Goal: Transaction & Acquisition: Purchase product/service

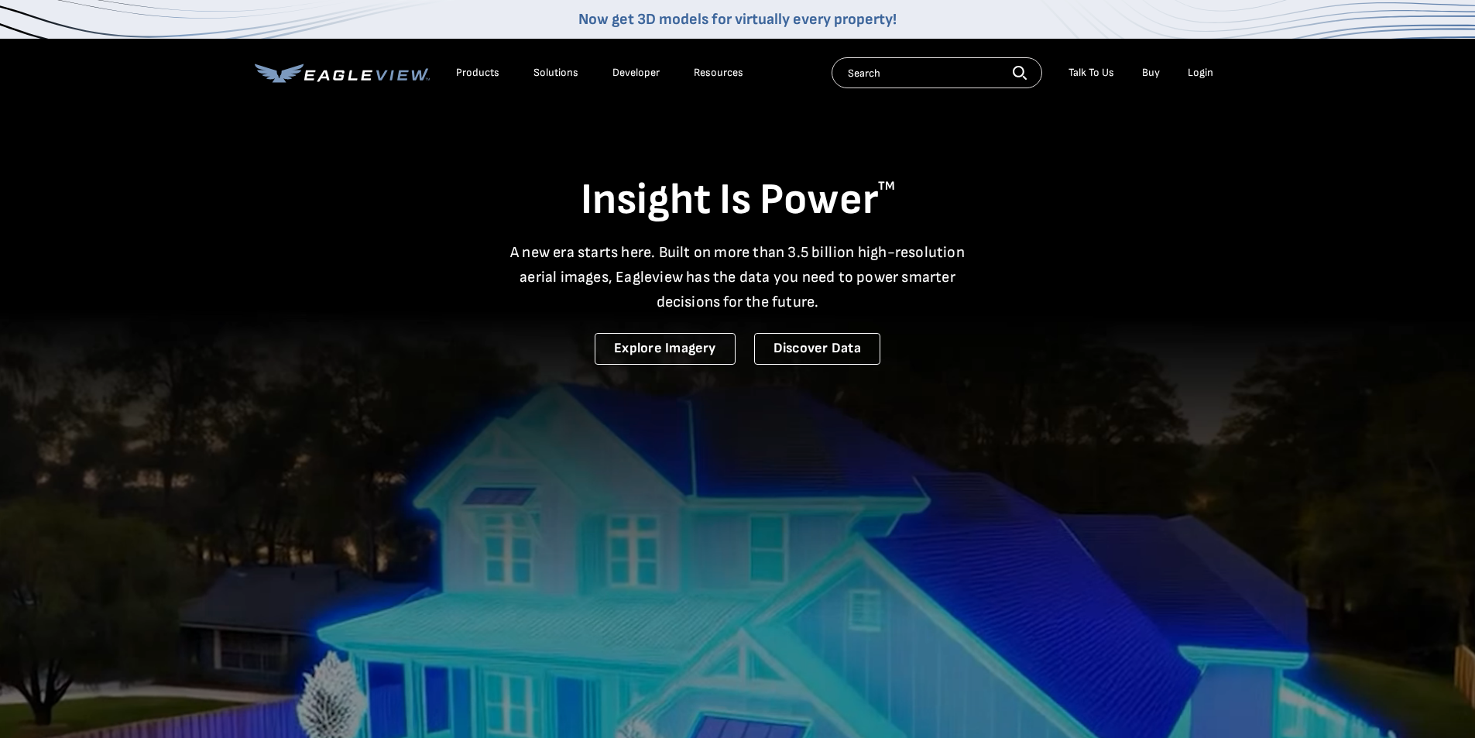
click at [1200, 73] on div "Login" at bounding box center [1201, 73] width 26 height 14
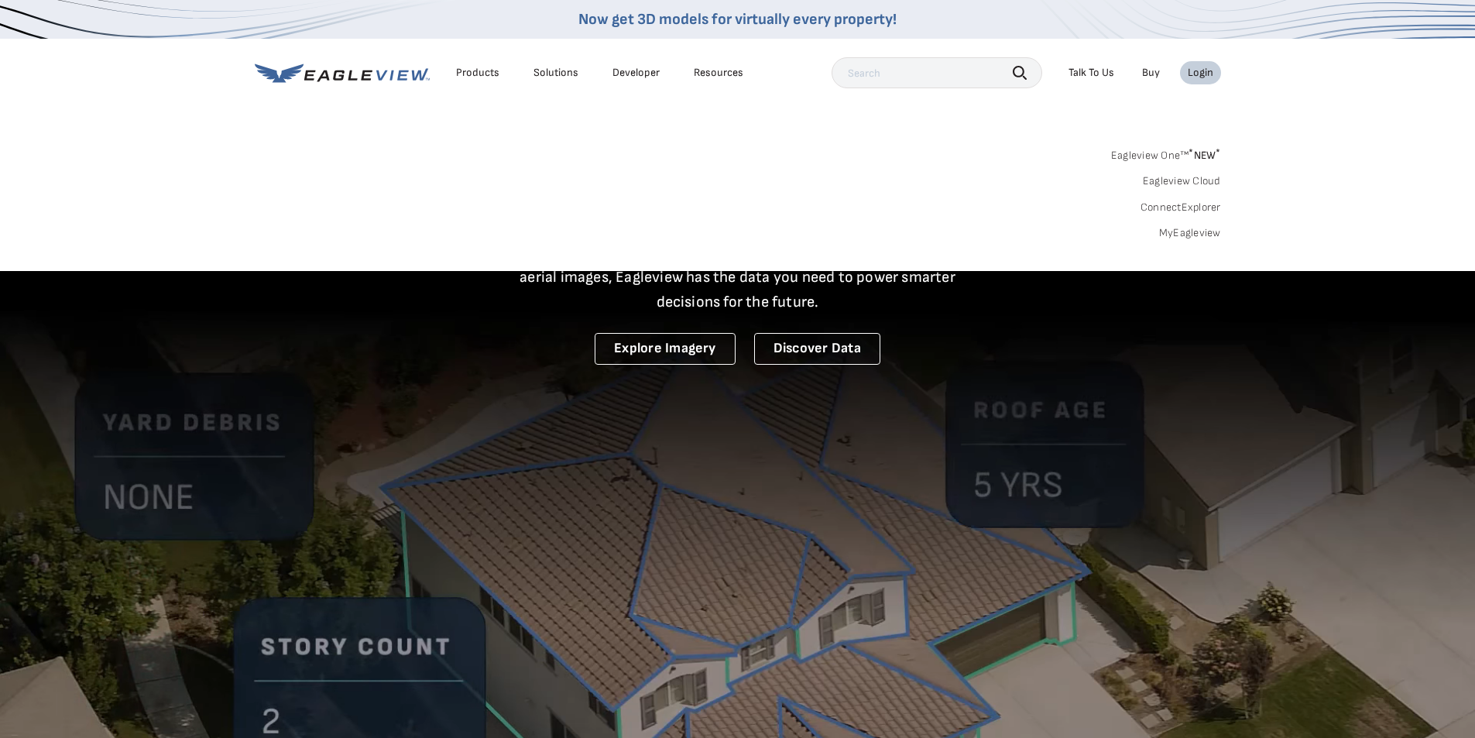
click at [1184, 228] on link "MyEagleview" at bounding box center [1190, 233] width 62 height 14
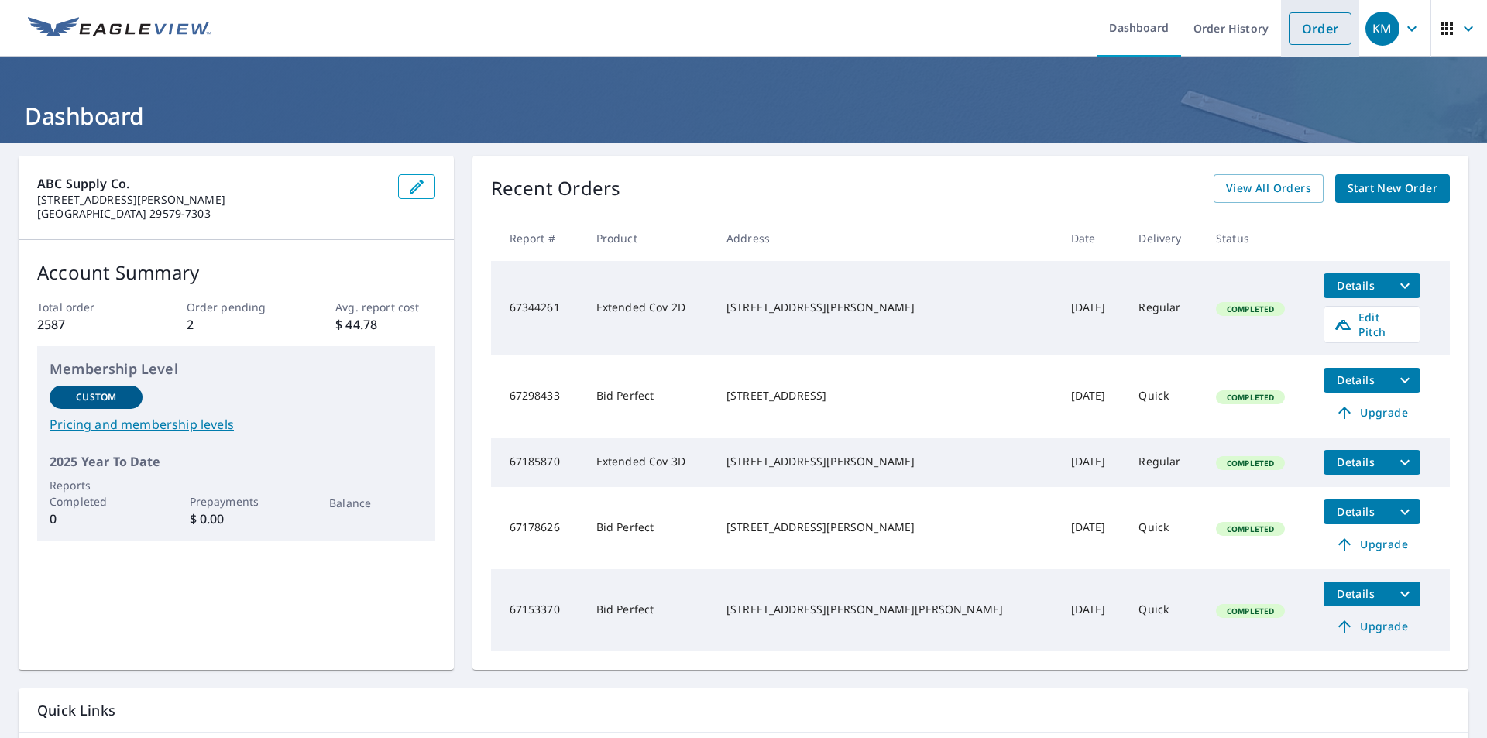
click at [1302, 30] on link "Order" at bounding box center [1320, 28] width 63 height 33
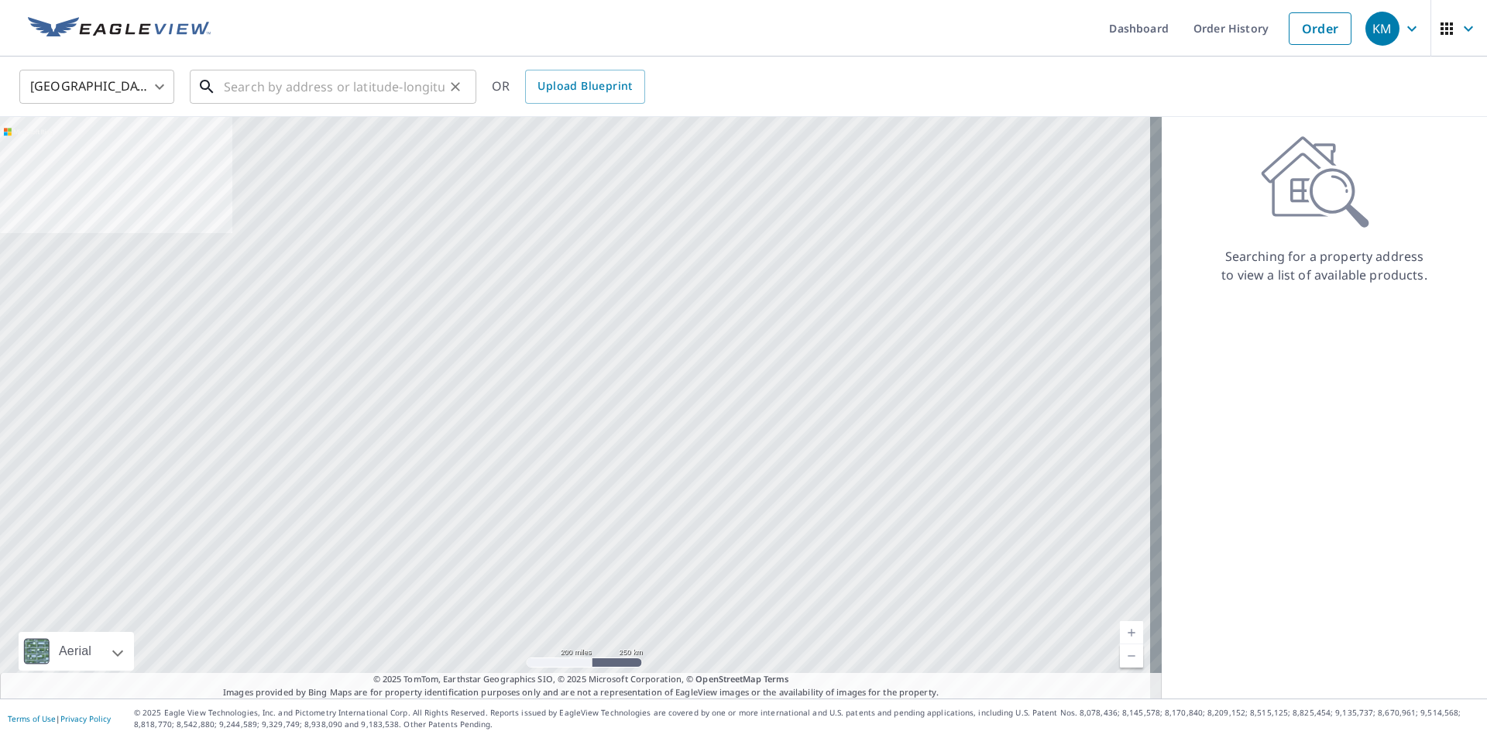
click at [380, 94] on input "text" at bounding box center [334, 86] width 221 height 43
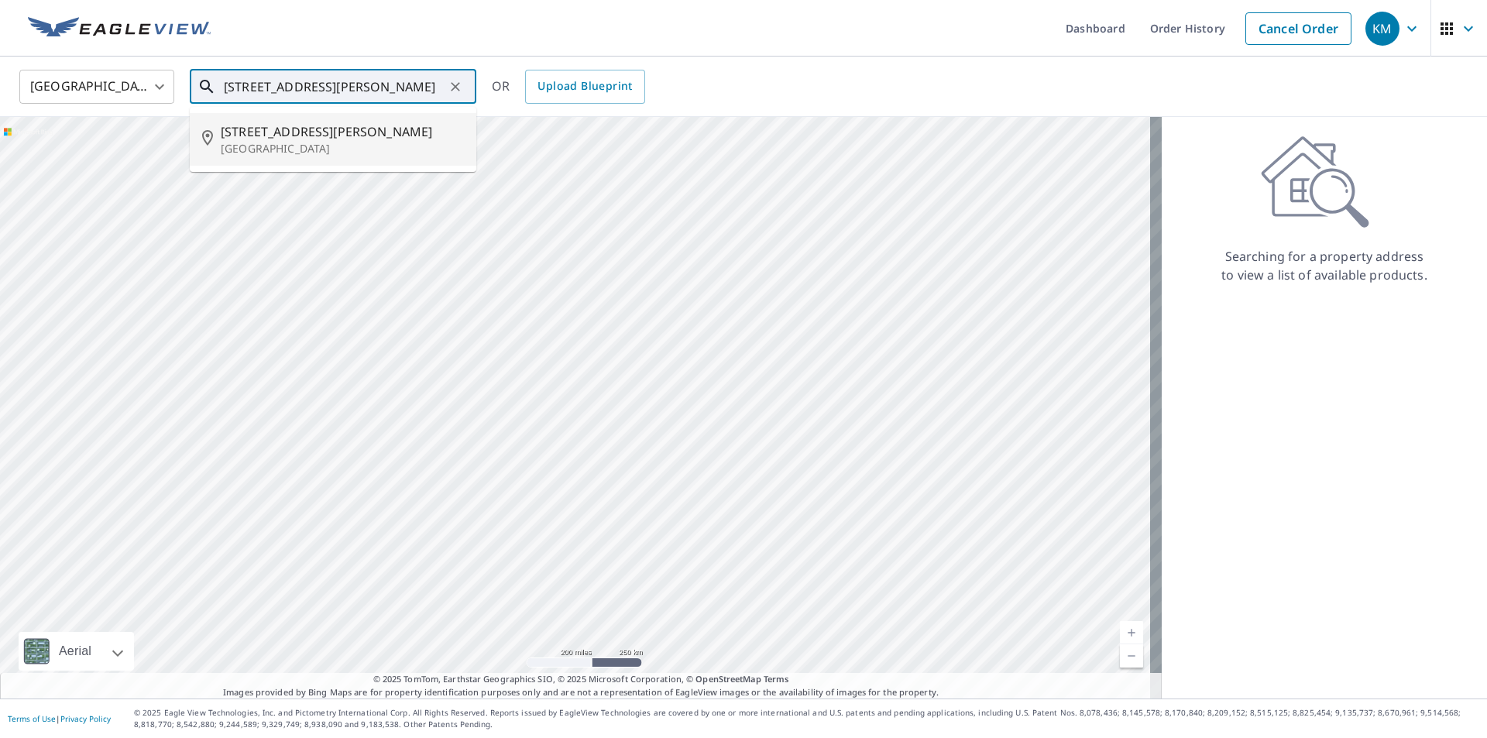
click at [365, 138] on span "[STREET_ADDRESS][PERSON_NAME]" at bounding box center [342, 131] width 243 height 19
type input "[STREET_ADDRESS][PERSON_NAME][PERSON_NAME]"
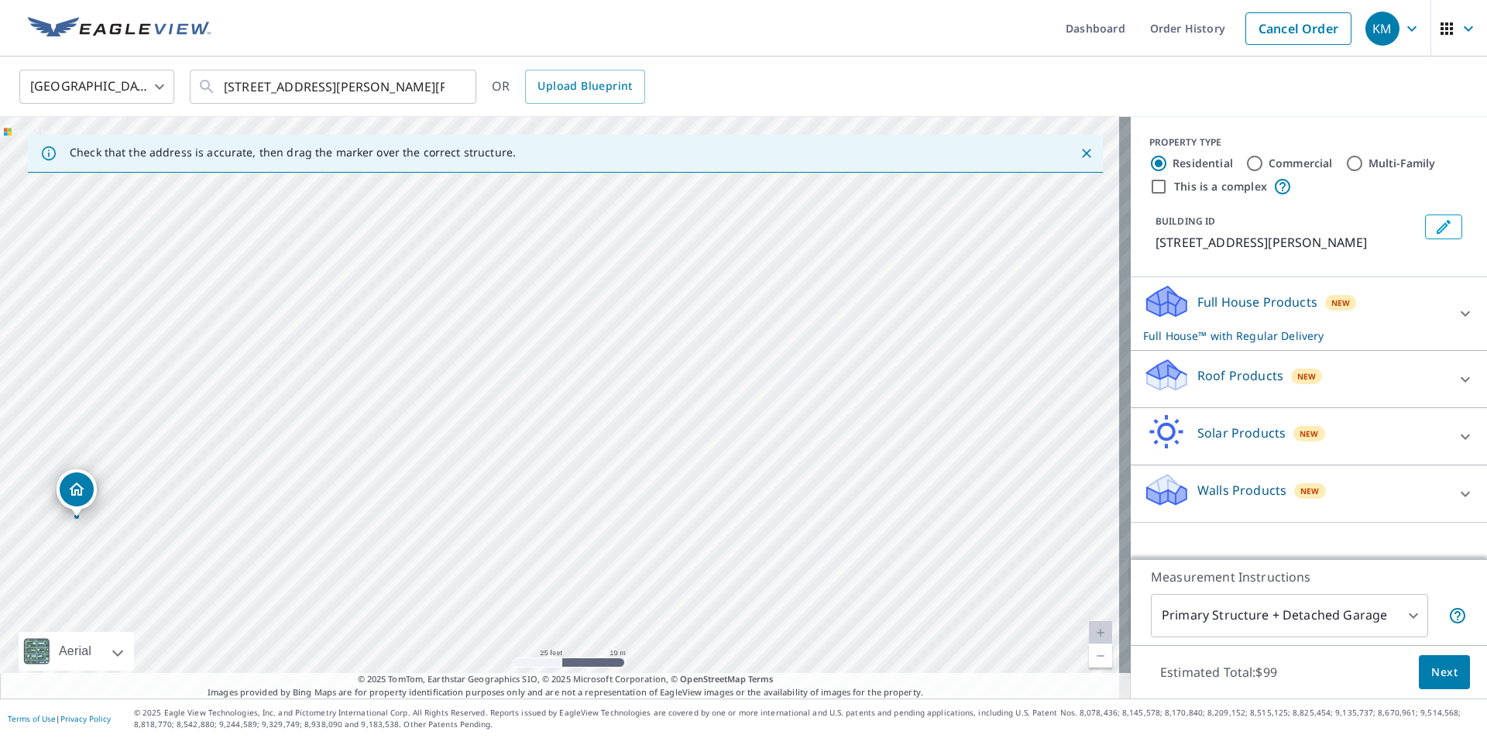
drag, startPoint x: 74, startPoint y: 475, endPoint x: 77, endPoint y: 483, distance: 8.1
click at [1345, 158] on input "Multi-Family" at bounding box center [1354, 163] width 19 height 19
radio input "true"
type input "2"
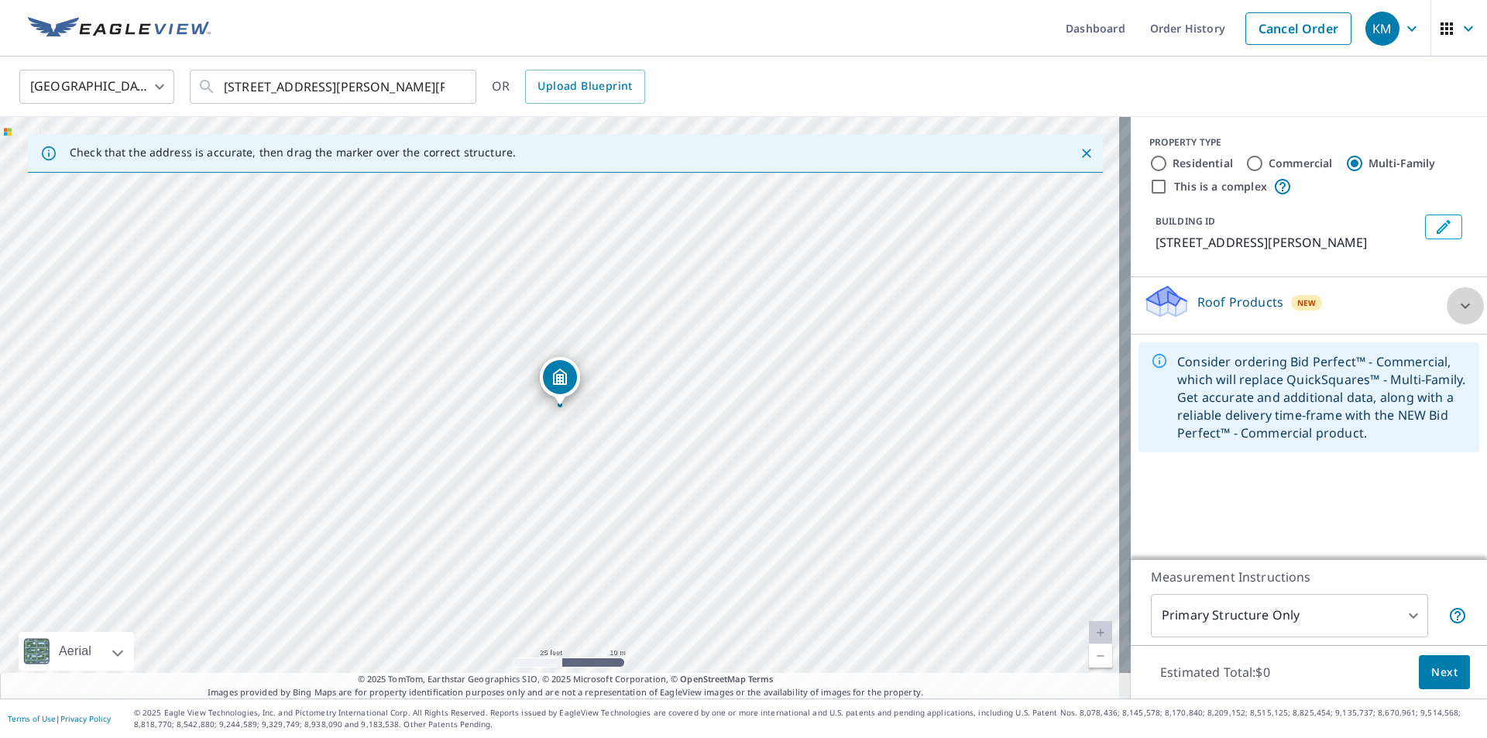
click at [1456, 315] on icon at bounding box center [1465, 306] width 19 height 19
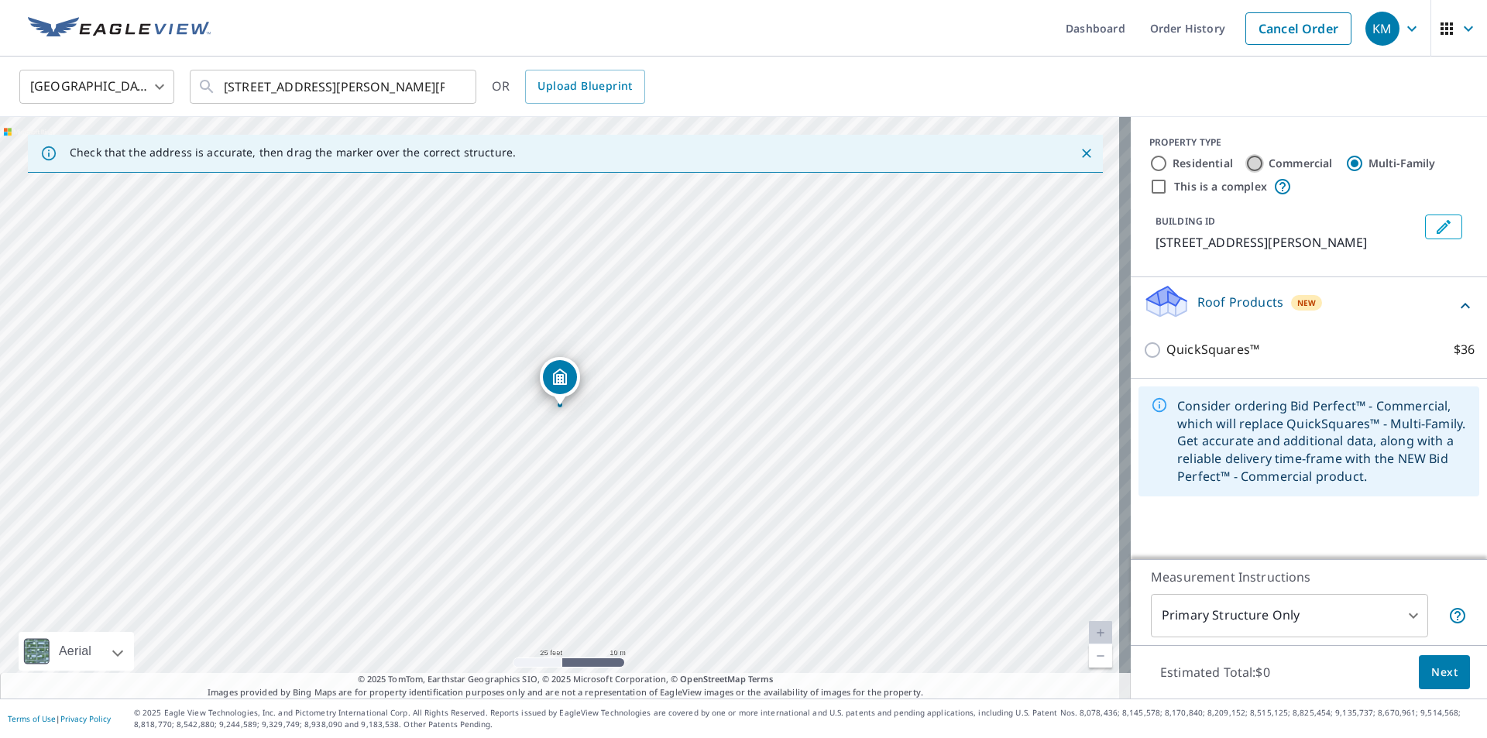
click at [1246, 163] on input "Commercial" at bounding box center [1254, 163] width 19 height 19
radio input "true"
type input "4"
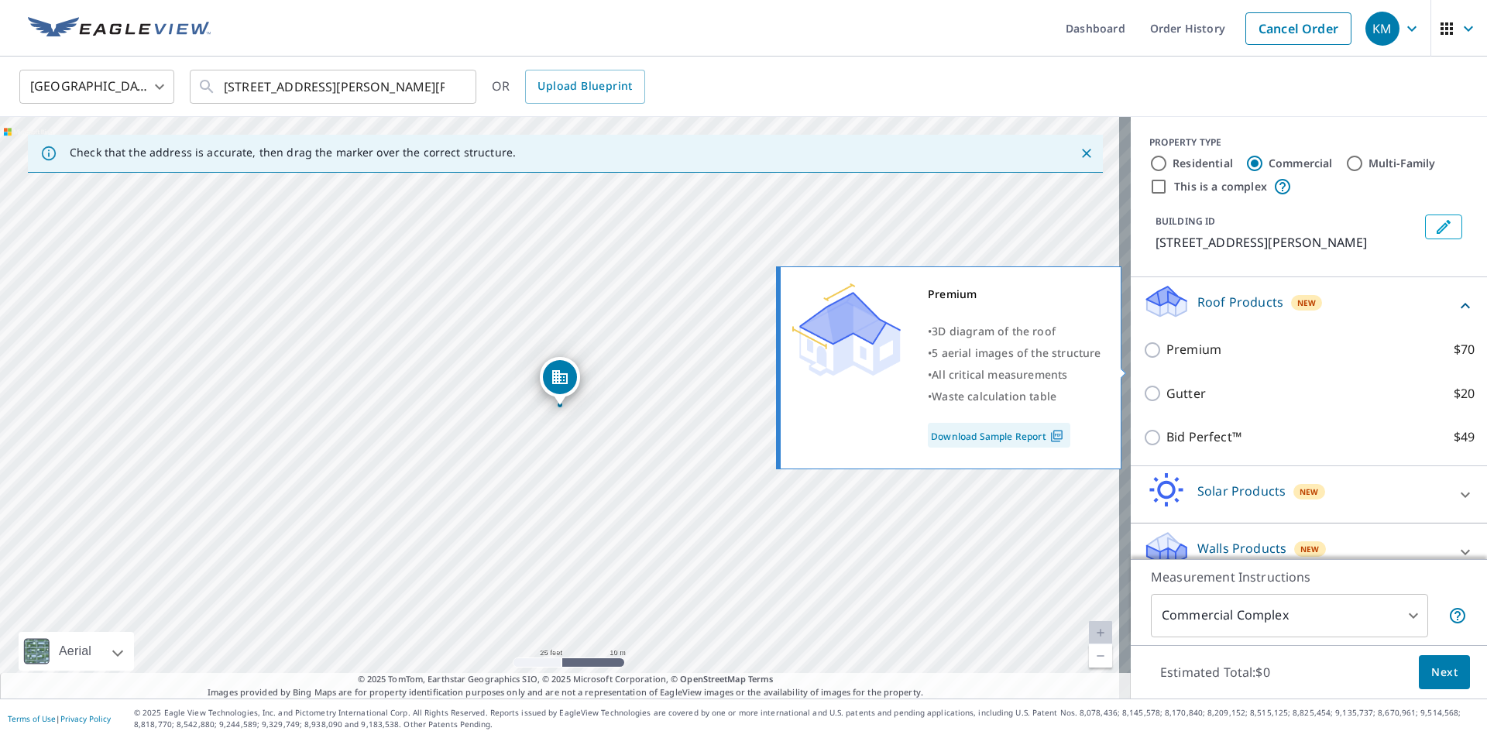
click at [1145, 359] on input "Premium $70" at bounding box center [1154, 350] width 23 height 19
checkbox input "true"
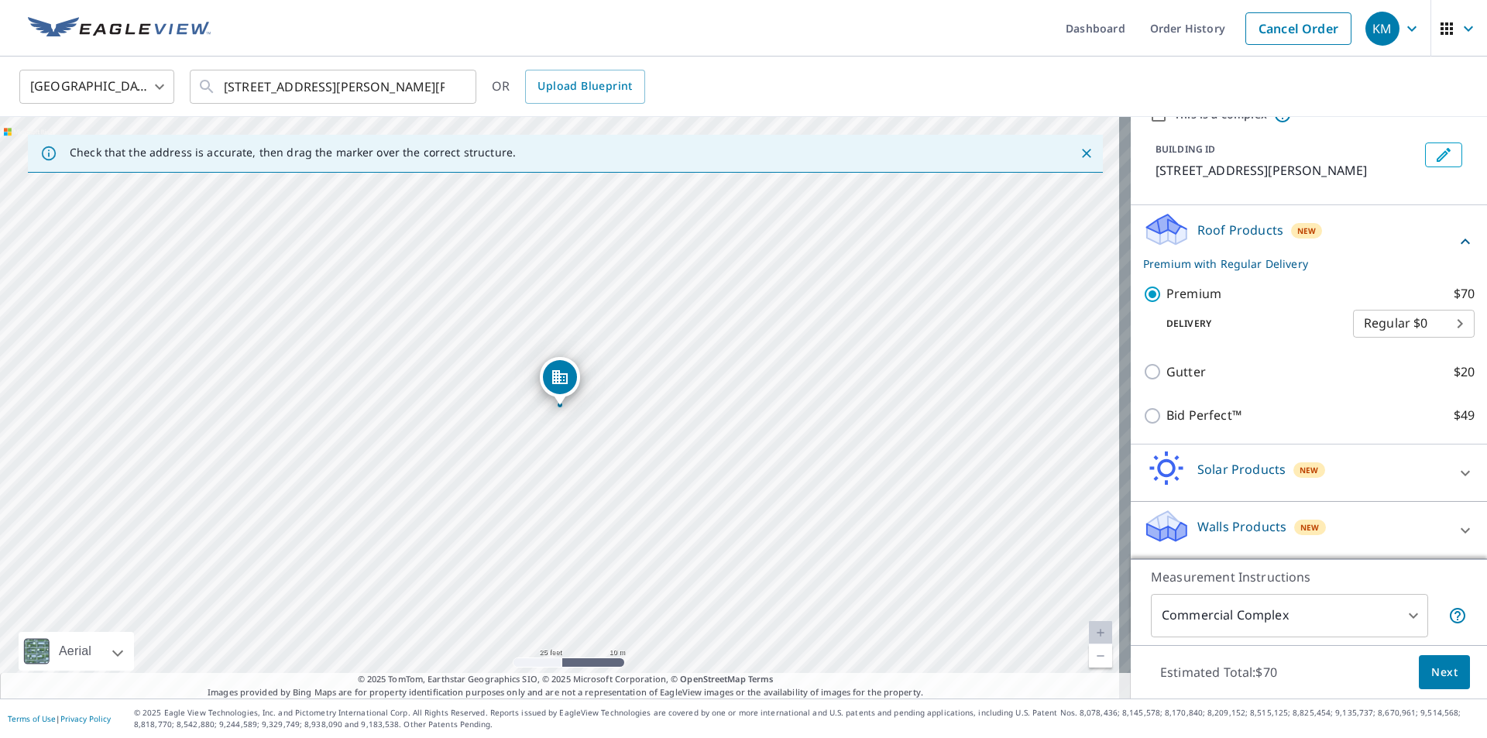
scroll to position [91, 0]
click at [1446, 681] on button "Next" at bounding box center [1444, 672] width 51 height 35
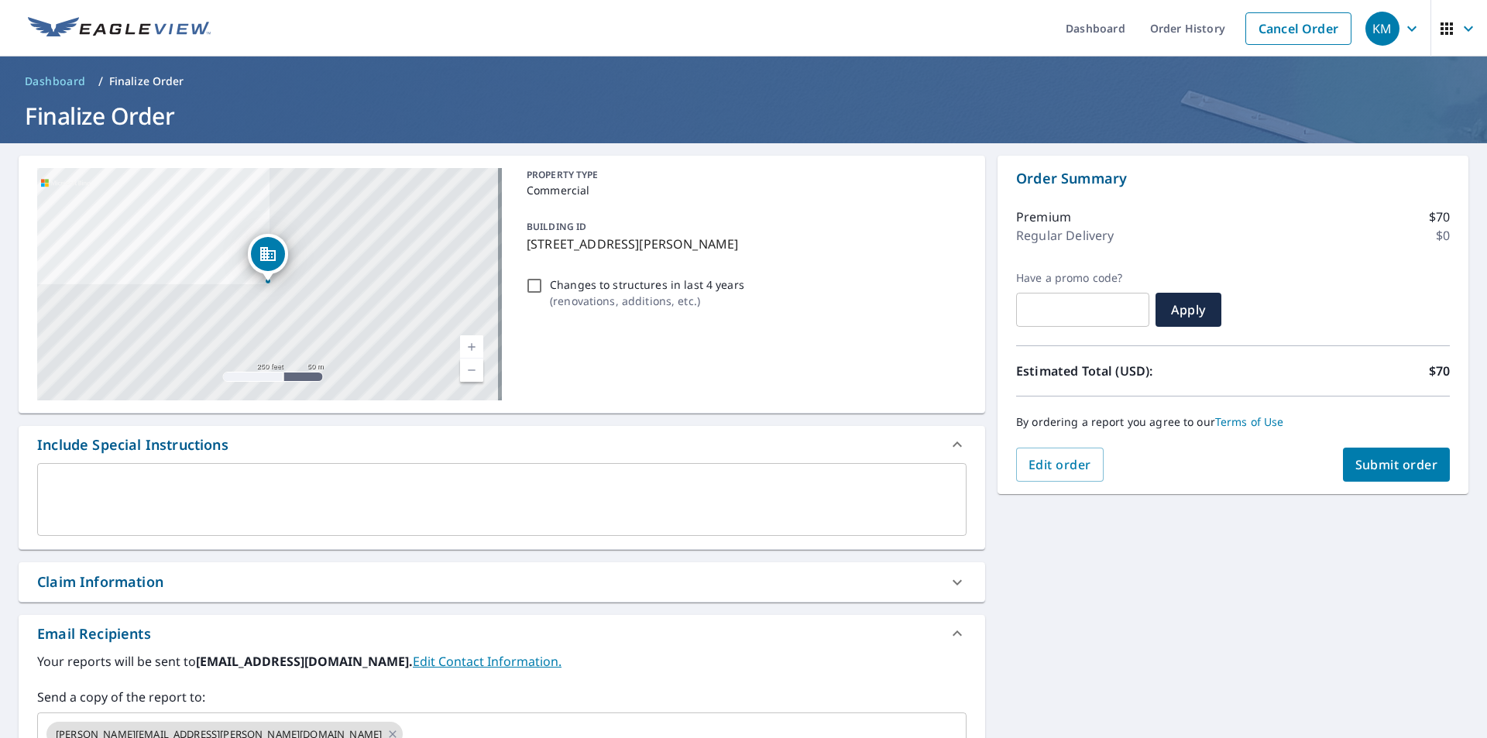
click at [112, 587] on div "Claim Information" at bounding box center [100, 581] width 126 height 21
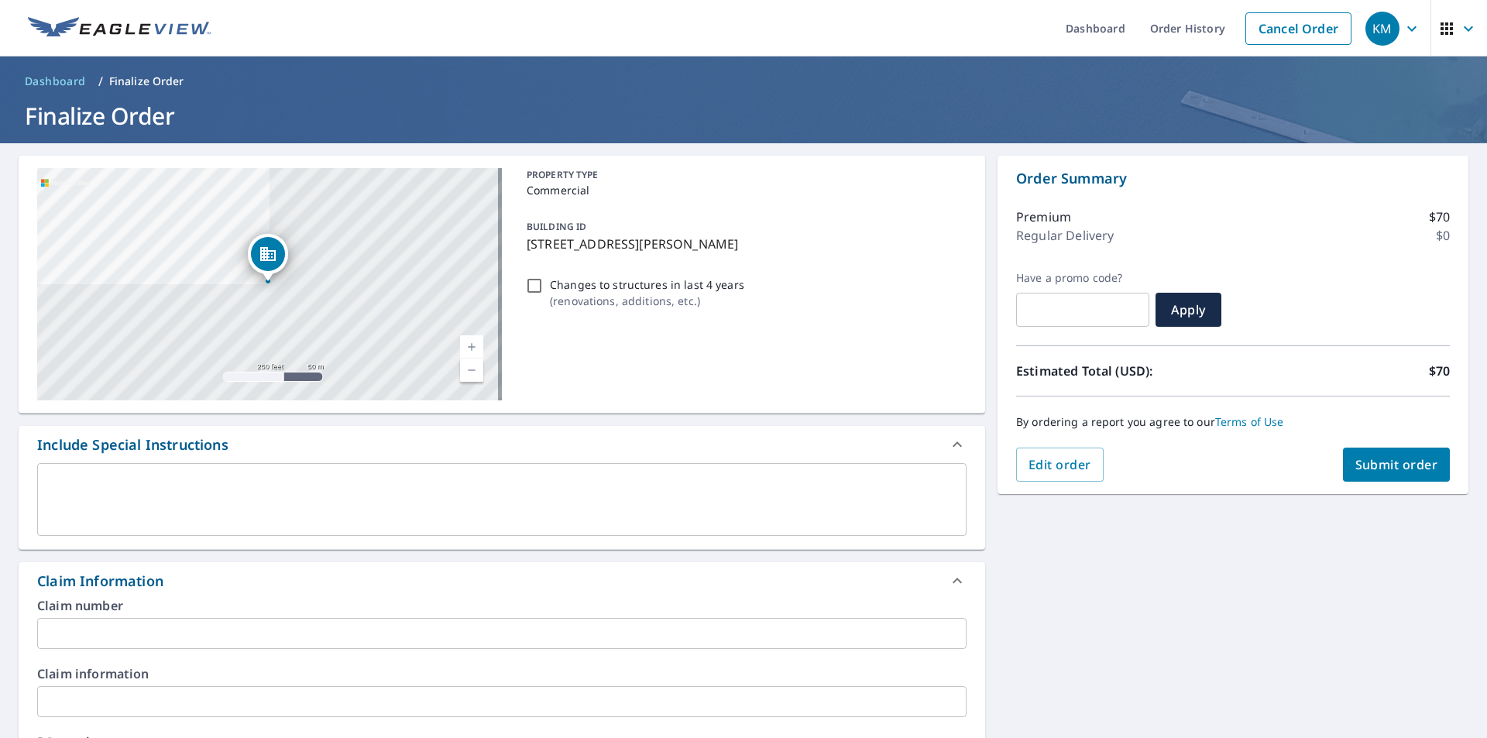
click at [102, 618] on input "text" at bounding box center [501, 633] width 929 height 31
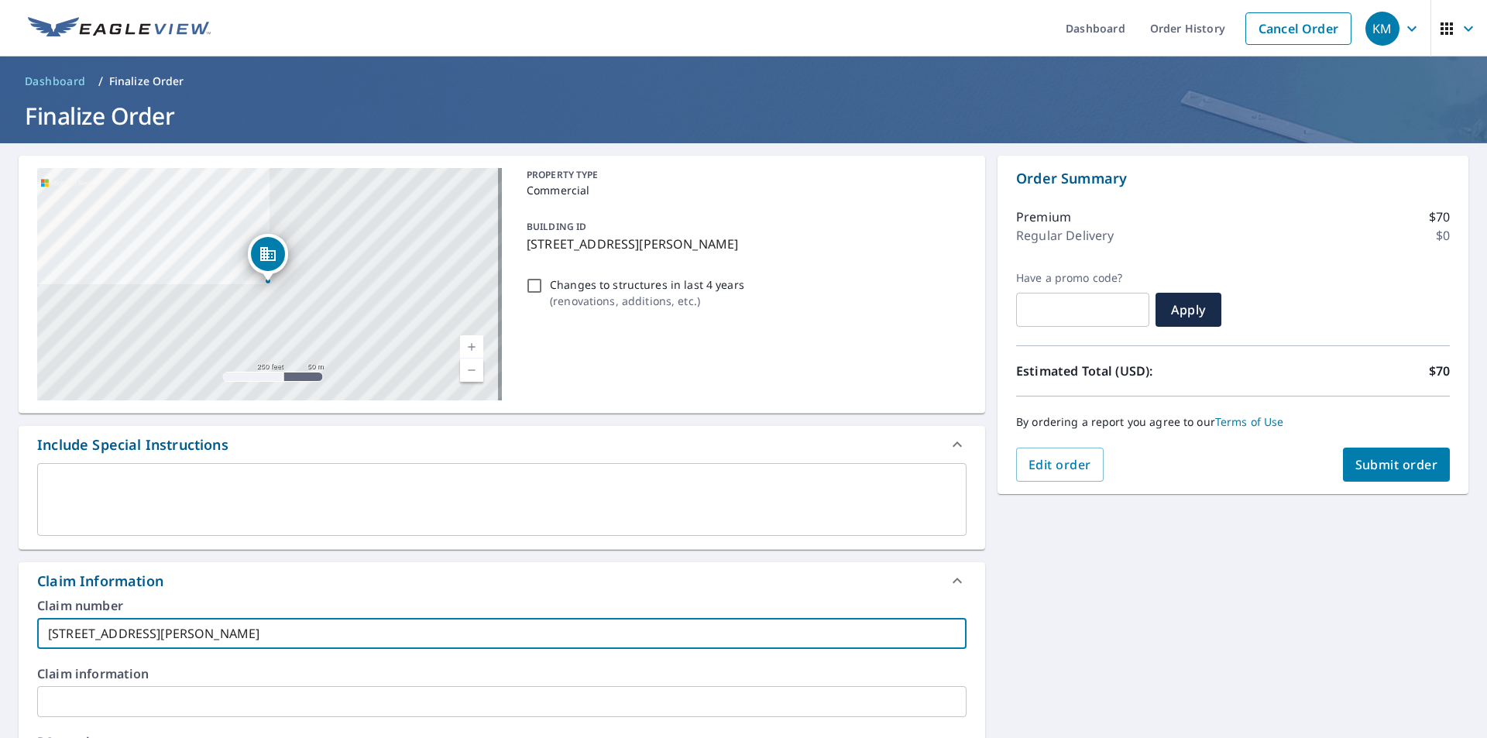
type input "137 Heron Marsh"
click at [1377, 469] on span "Submit order" at bounding box center [1396, 464] width 83 height 17
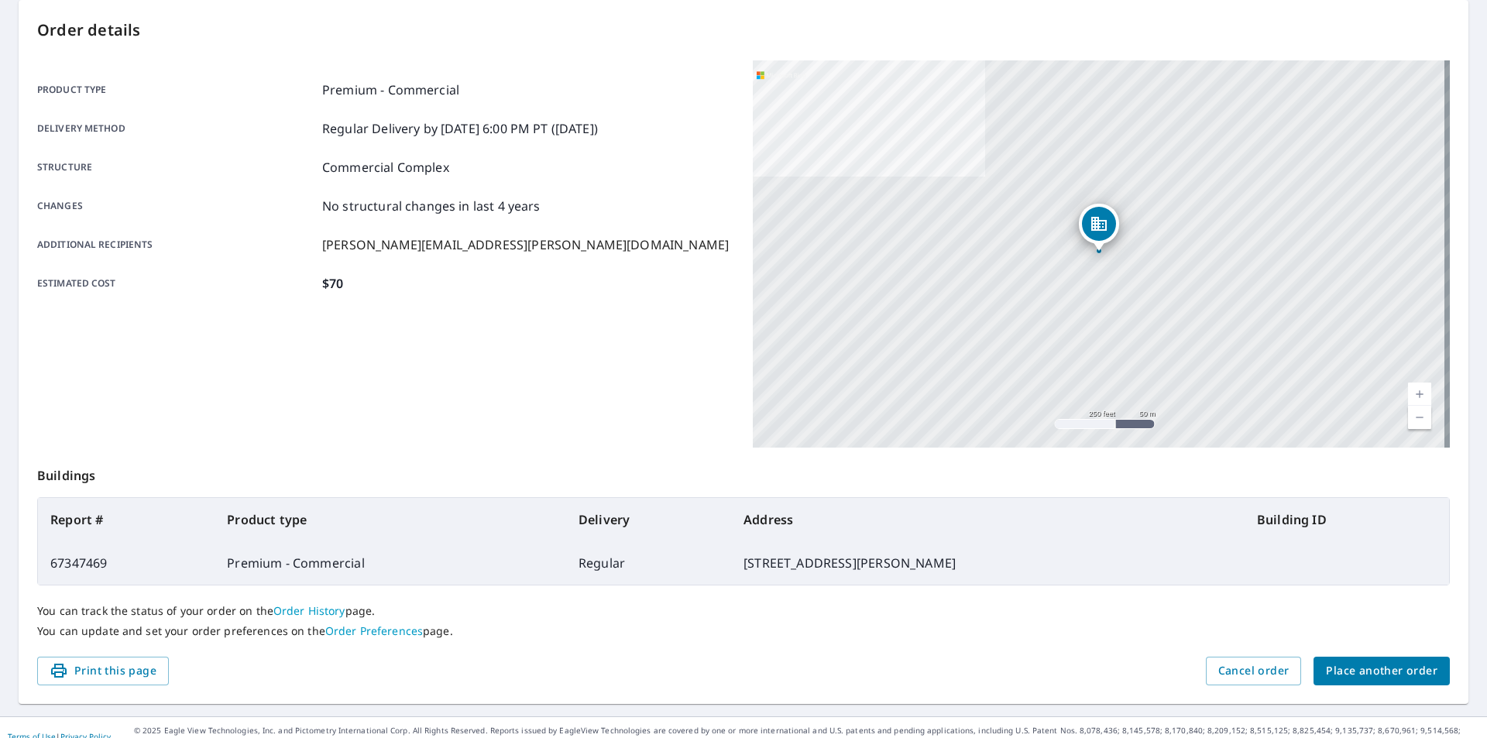
scroll to position [173, 0]
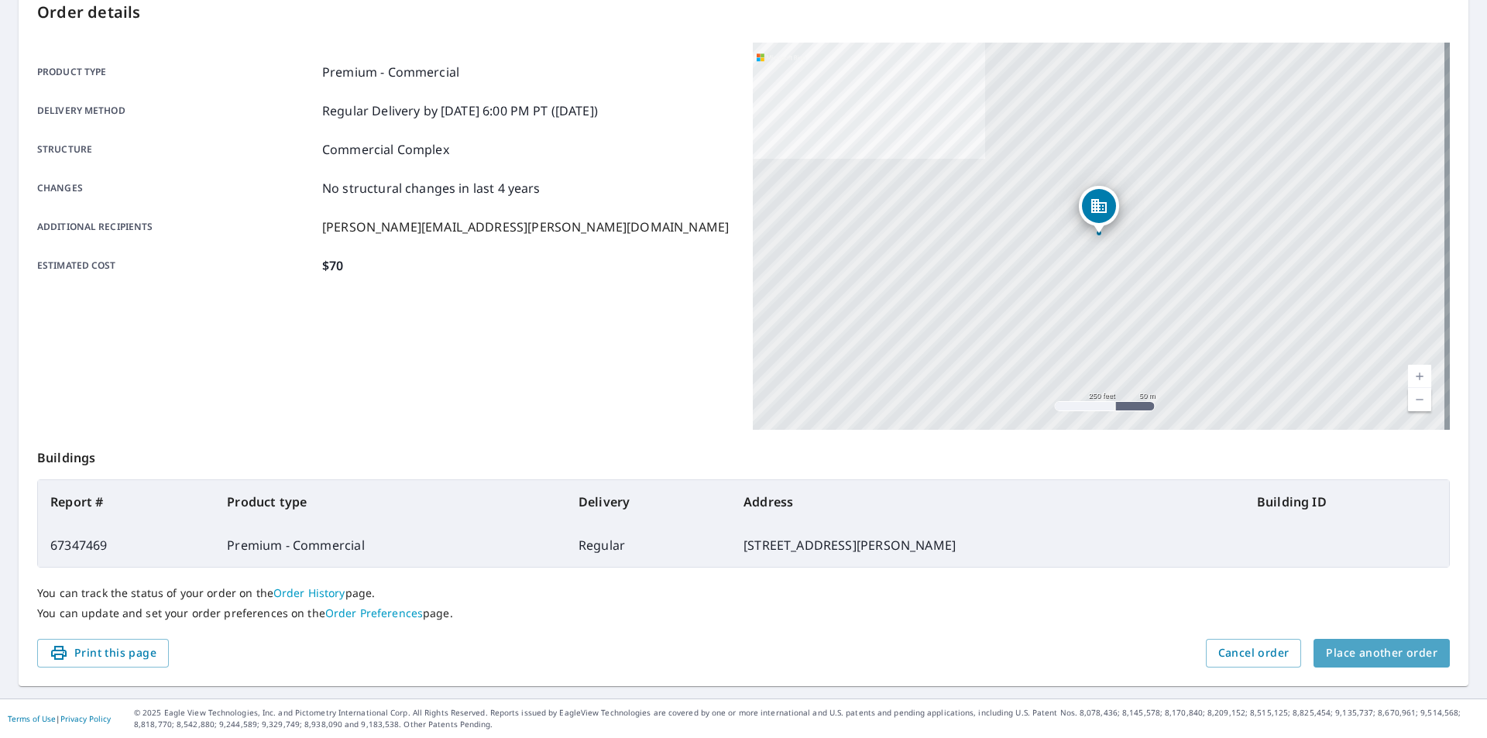
click at [1382, 656] on span "Place another order" at bounding box center [1382, 652] width 112 height 19
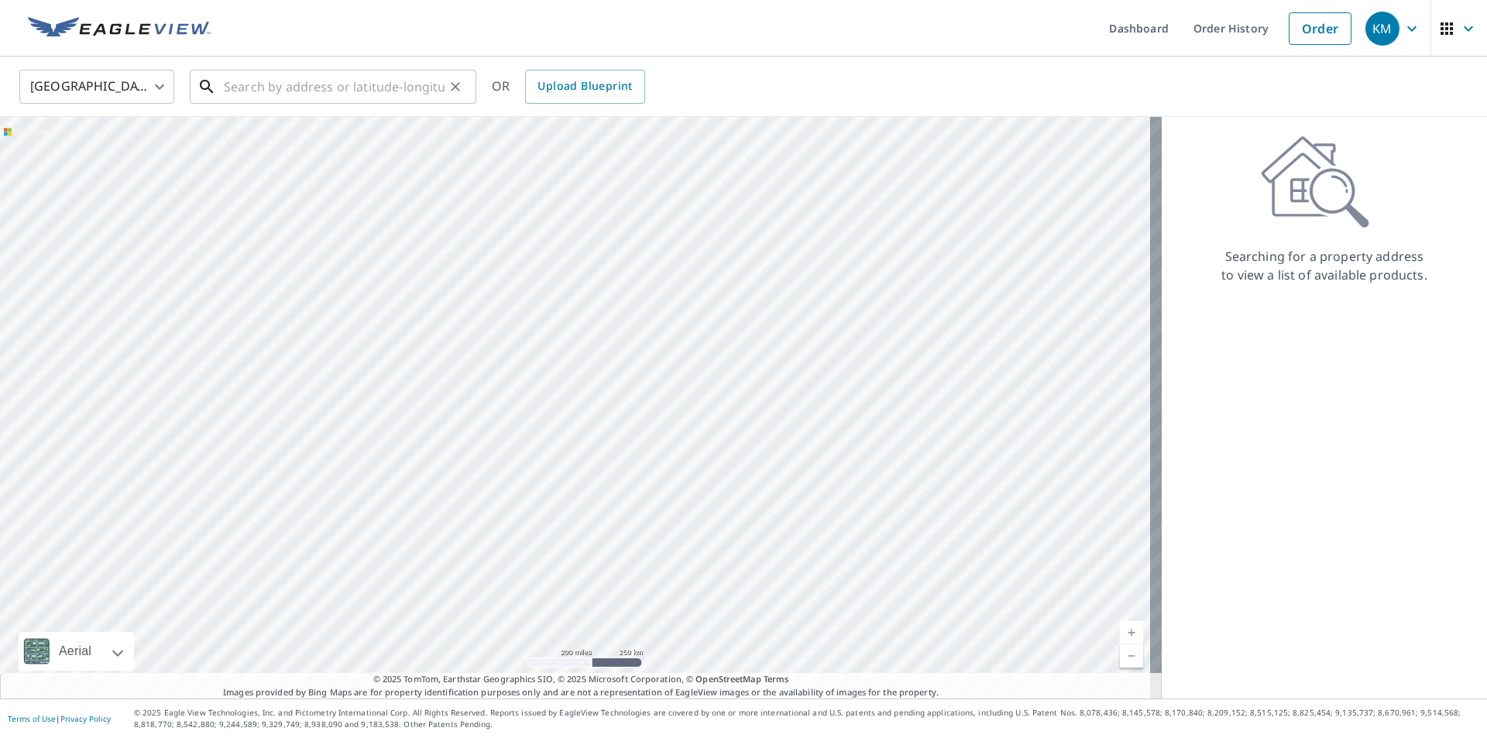
click at [272, 78] on input "text" at bounding box center [334, 86] width 221 height 43
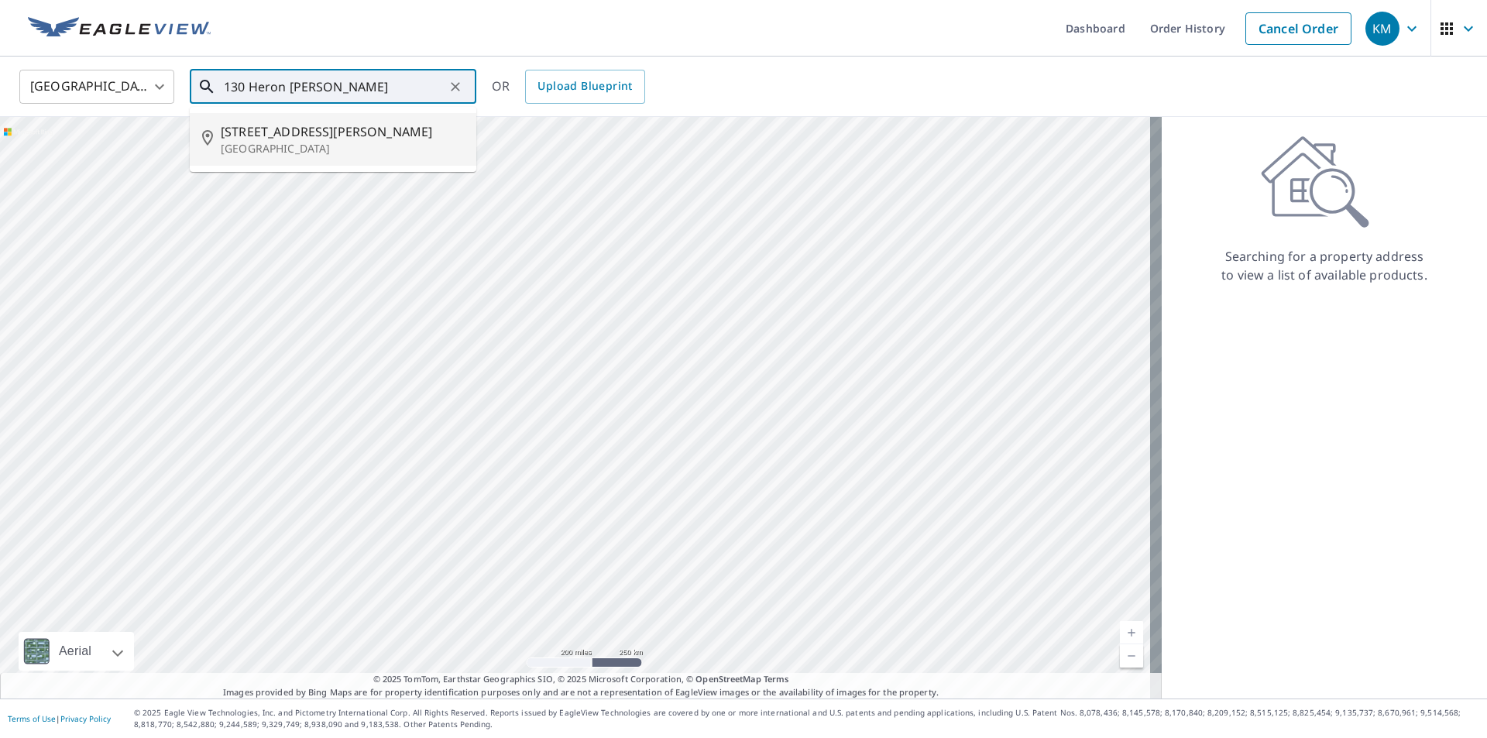
click at [317, 125] on span "130 Heron Marsh Dr" at bounding box center [342, 131] width 243 height 19
type input "130 Heron Marsh Dr Pawleys Island, SC 29585"
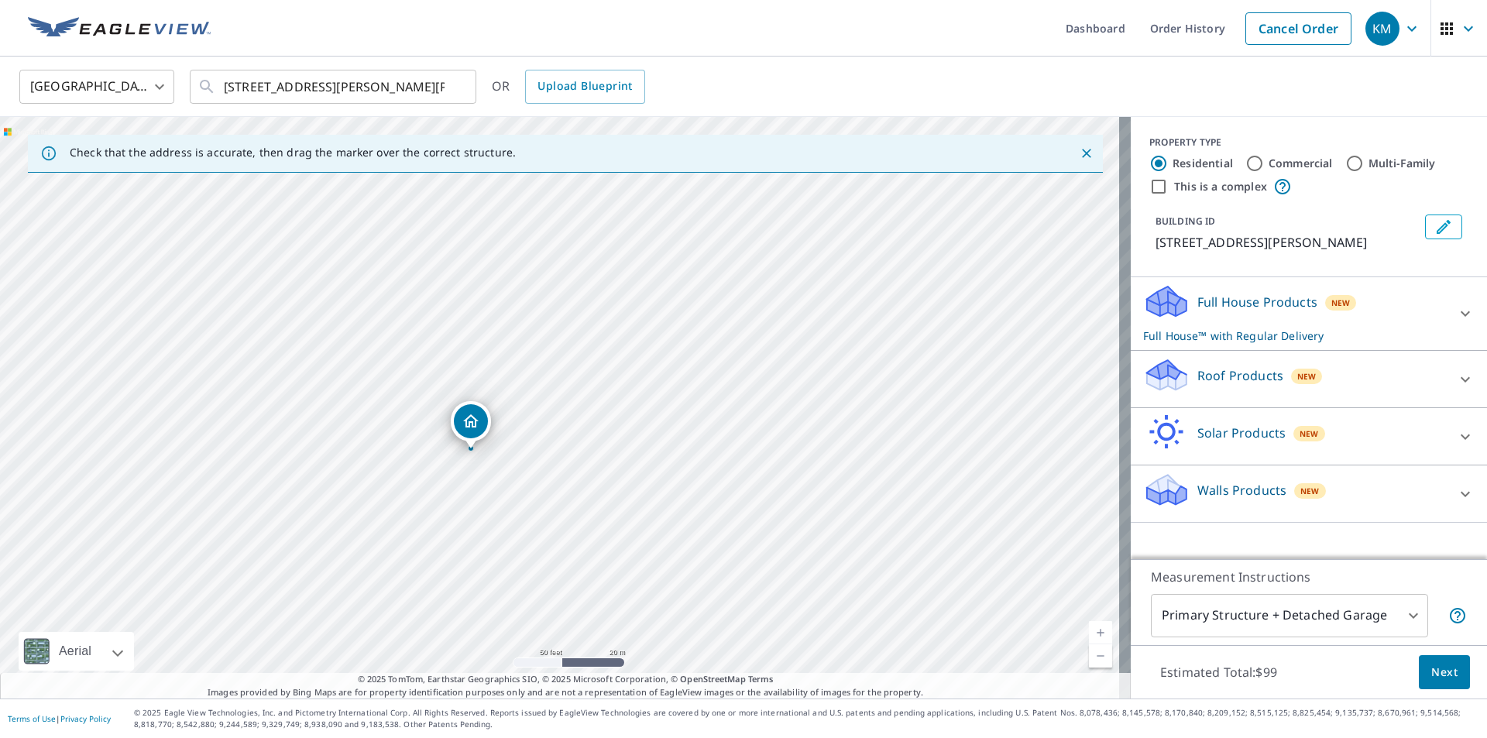
drag, startPoint x: 417, startPoint y: 420, endPoint x: 468, endPoint y: 427, distance: 51.7
click at [1464, 331] on div at bounding box center [1464, 313] width 37 height 37
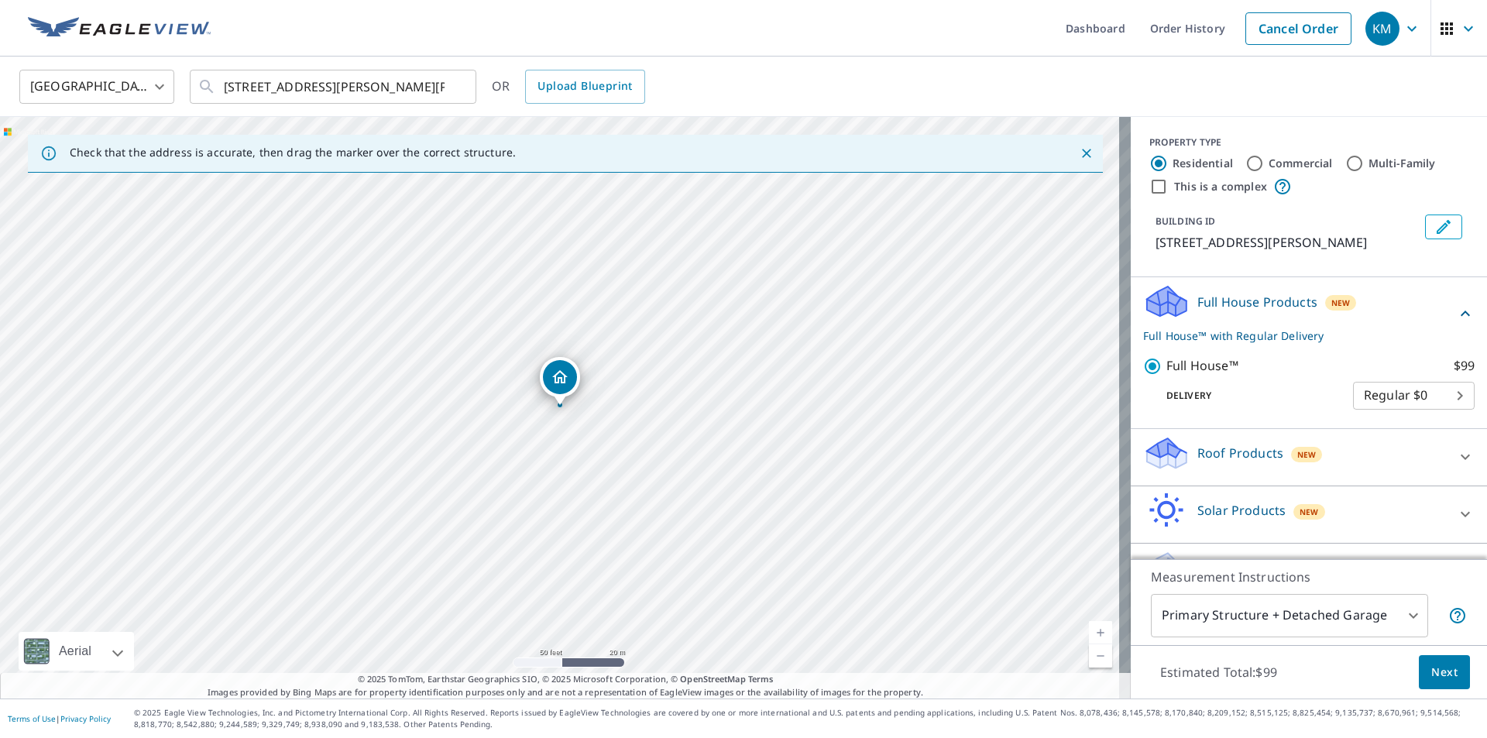
click at [1456, 466] on icon at bounding box center [1465, 457] width 19 height 19
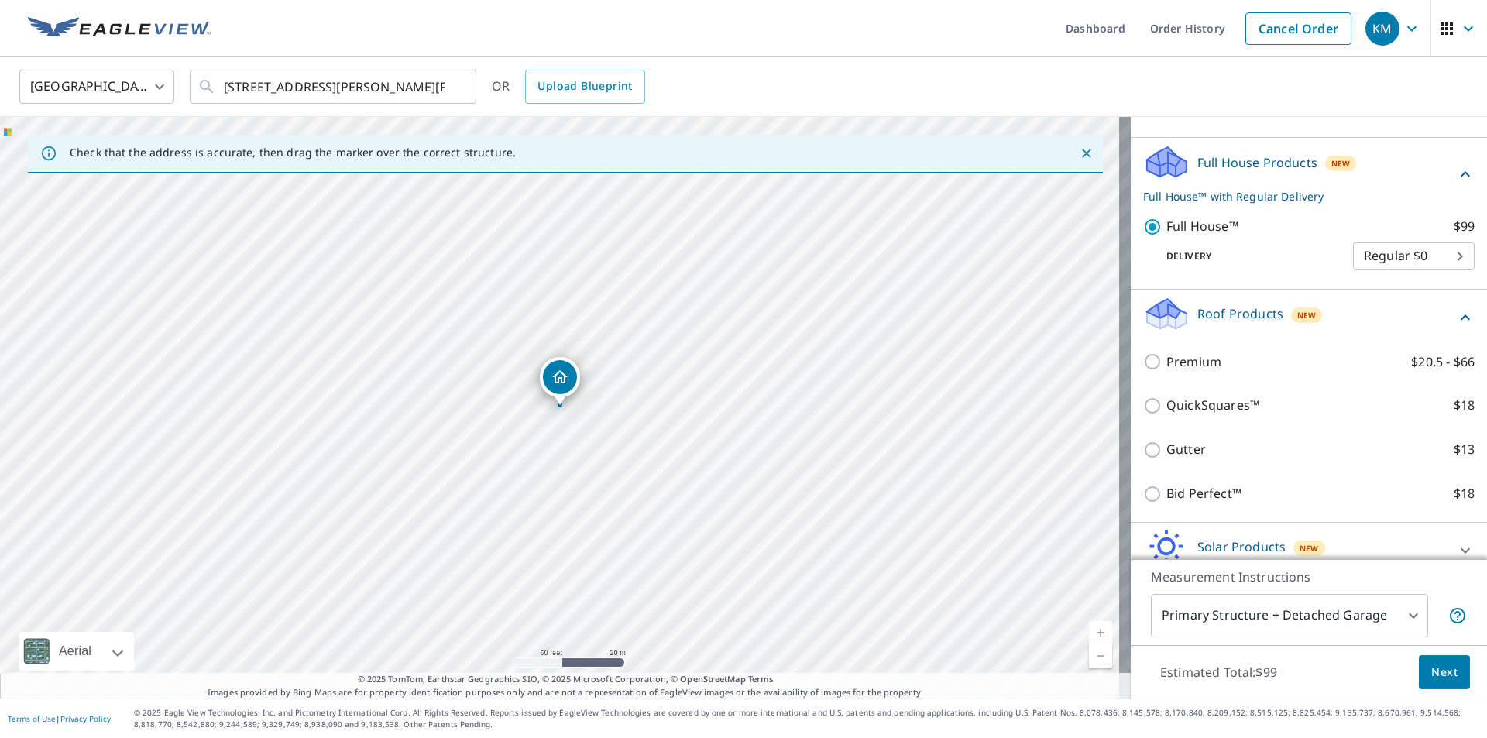
scroll to position [155, 0]
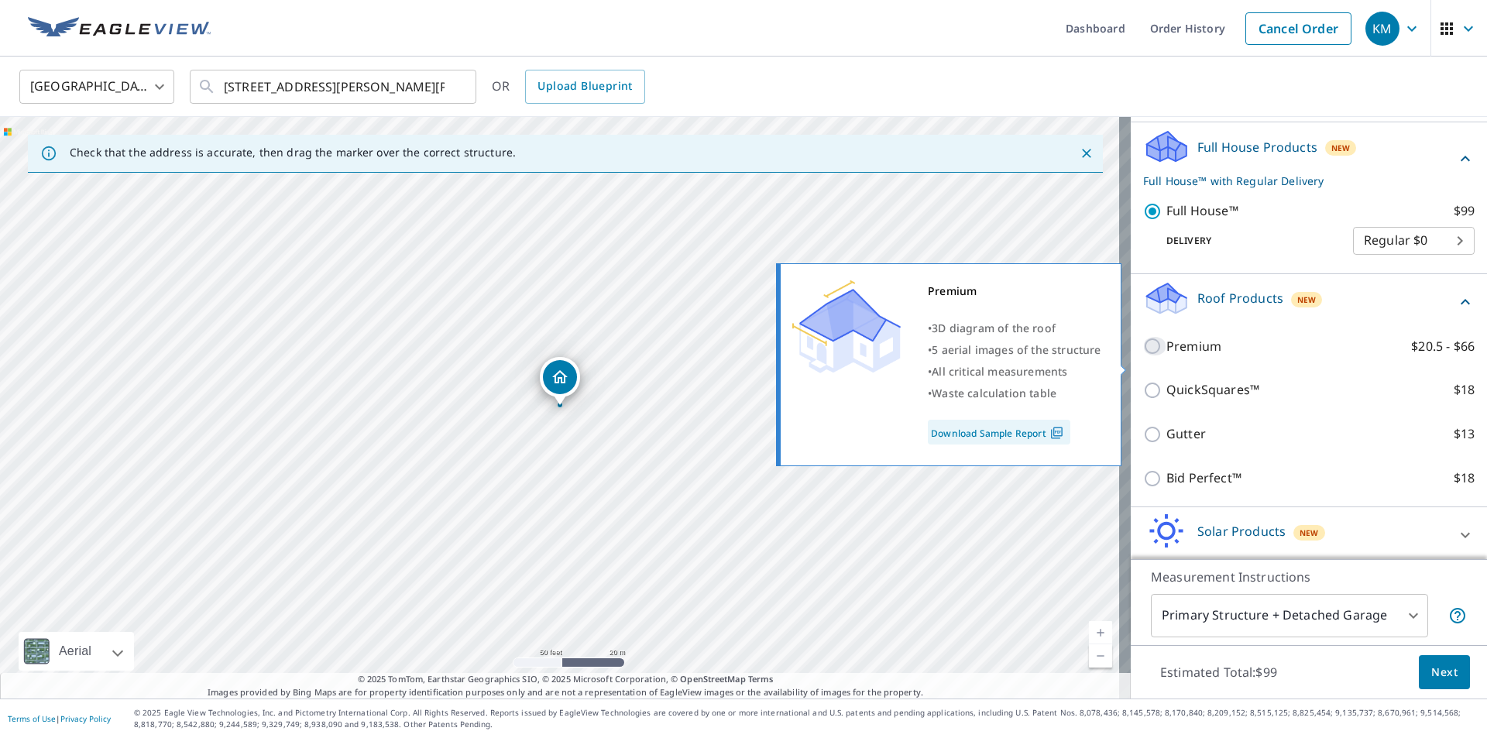
click at [1144, 355] on input "Premium $20.5 - $66" at bounding box center [1154, 346] width 23 height 19
checkbox input "true"
checkbox input "false"
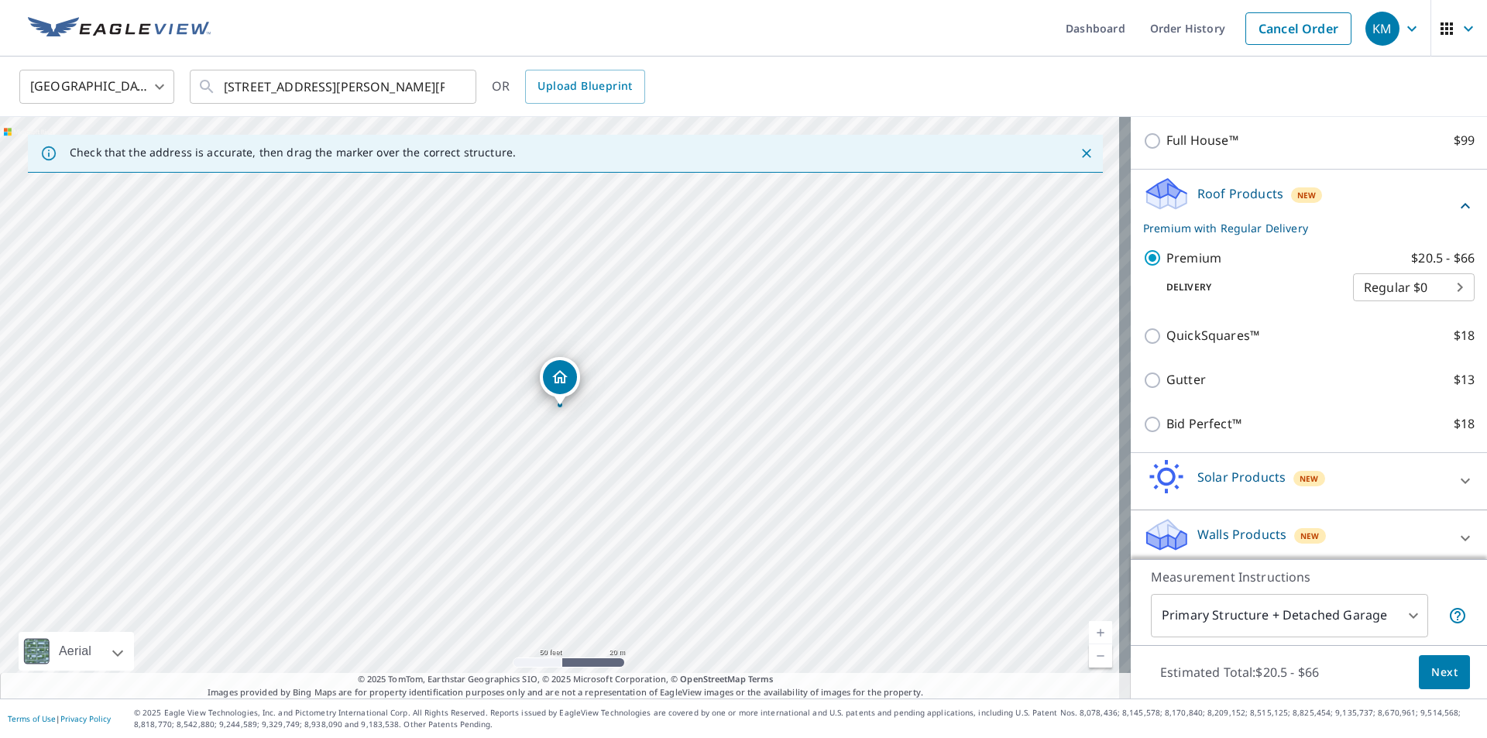
scroll to position [236, 0]
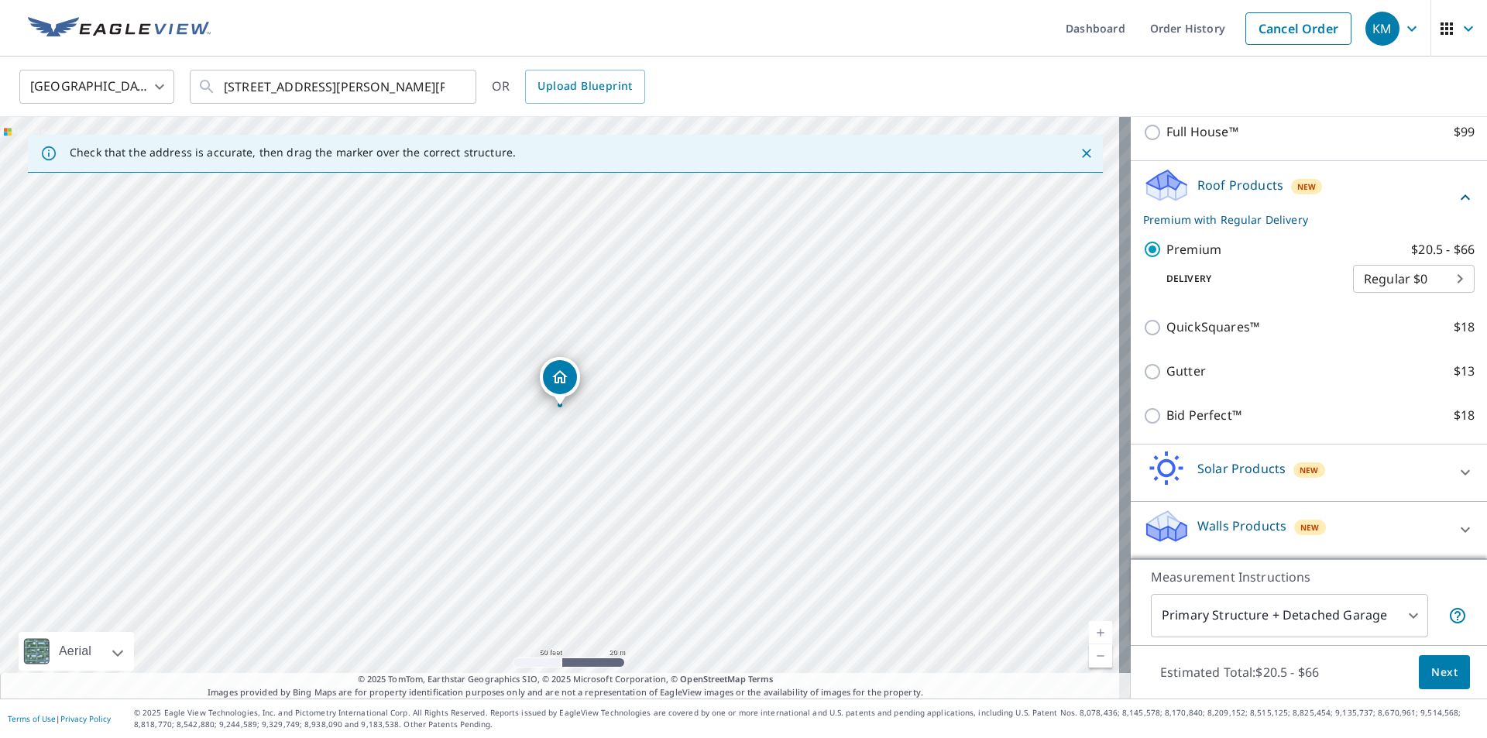
click at [1431, 663] on span "Next" at bounding box center [1444, 672] width 26 height 19
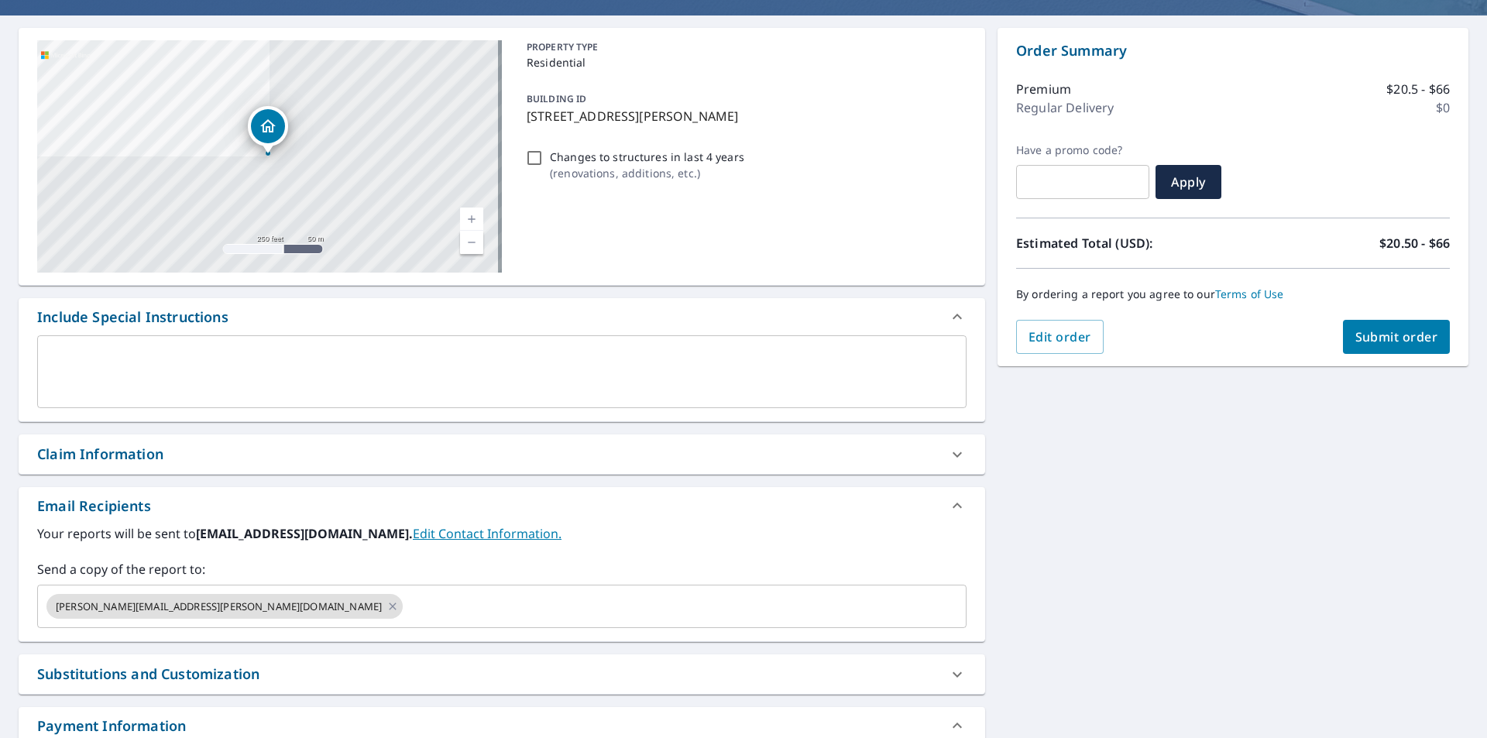
scroll to position [155, 0]
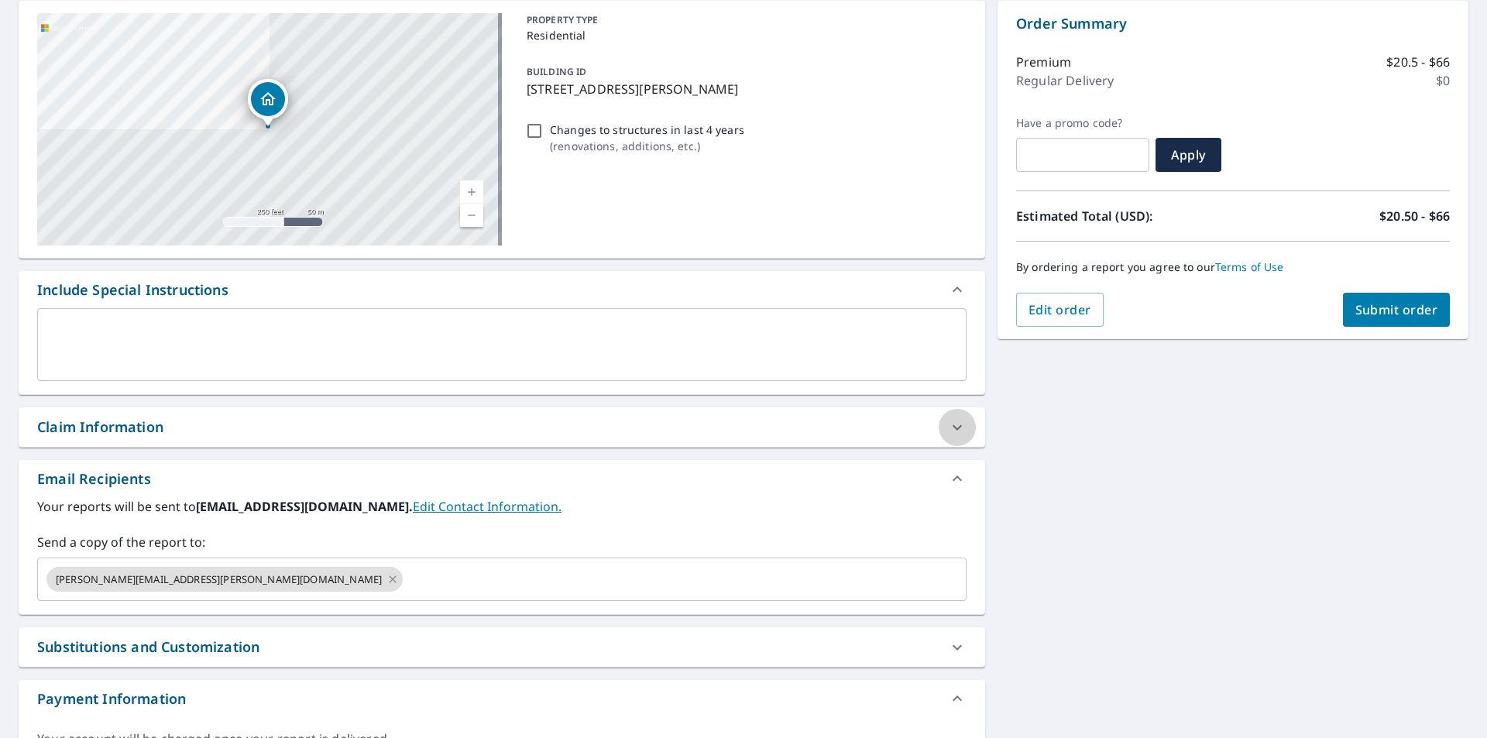
click at [959, 417] on div at bounding box center [957, 427] width 37 height 37
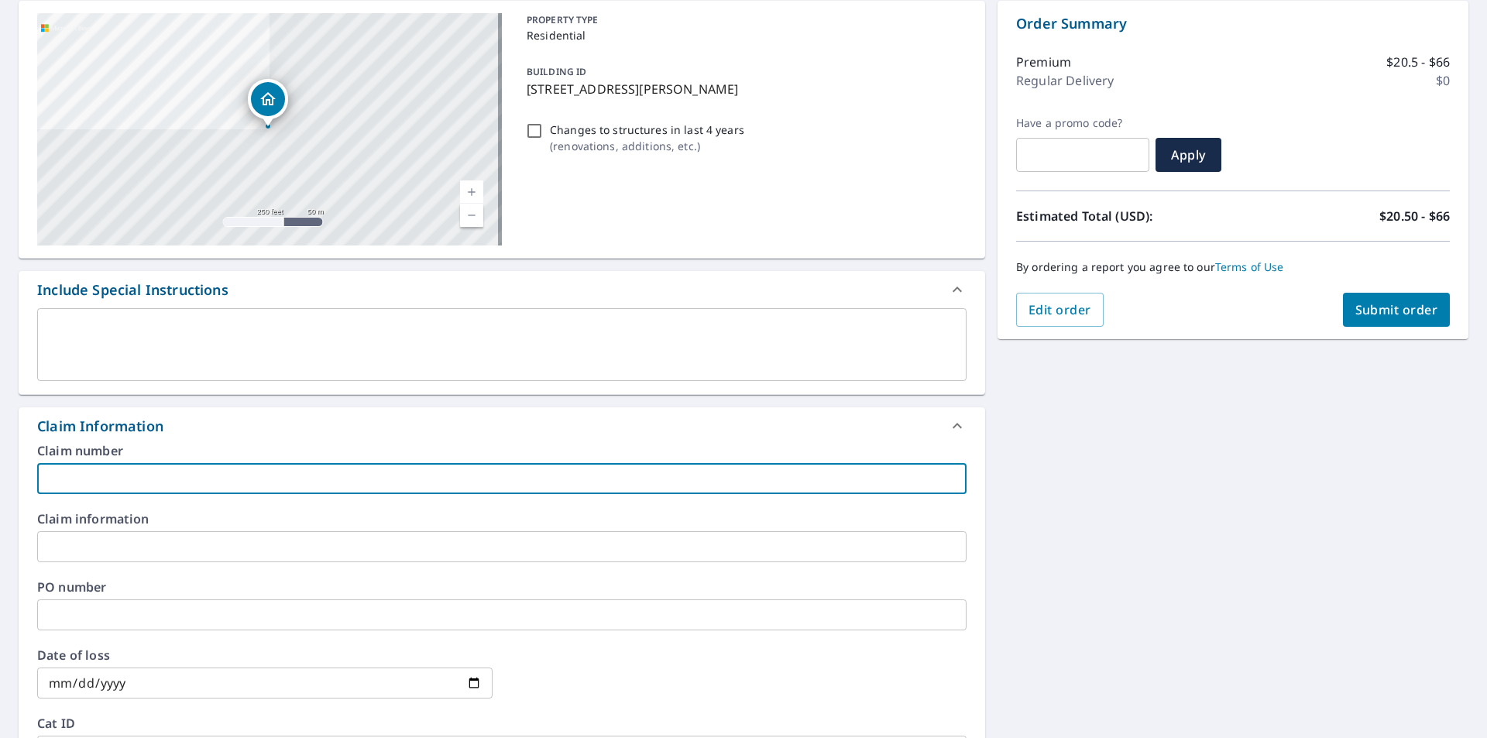
click at [50, 468] on input "text" at bounding box center [501, 478] width 929 height 31
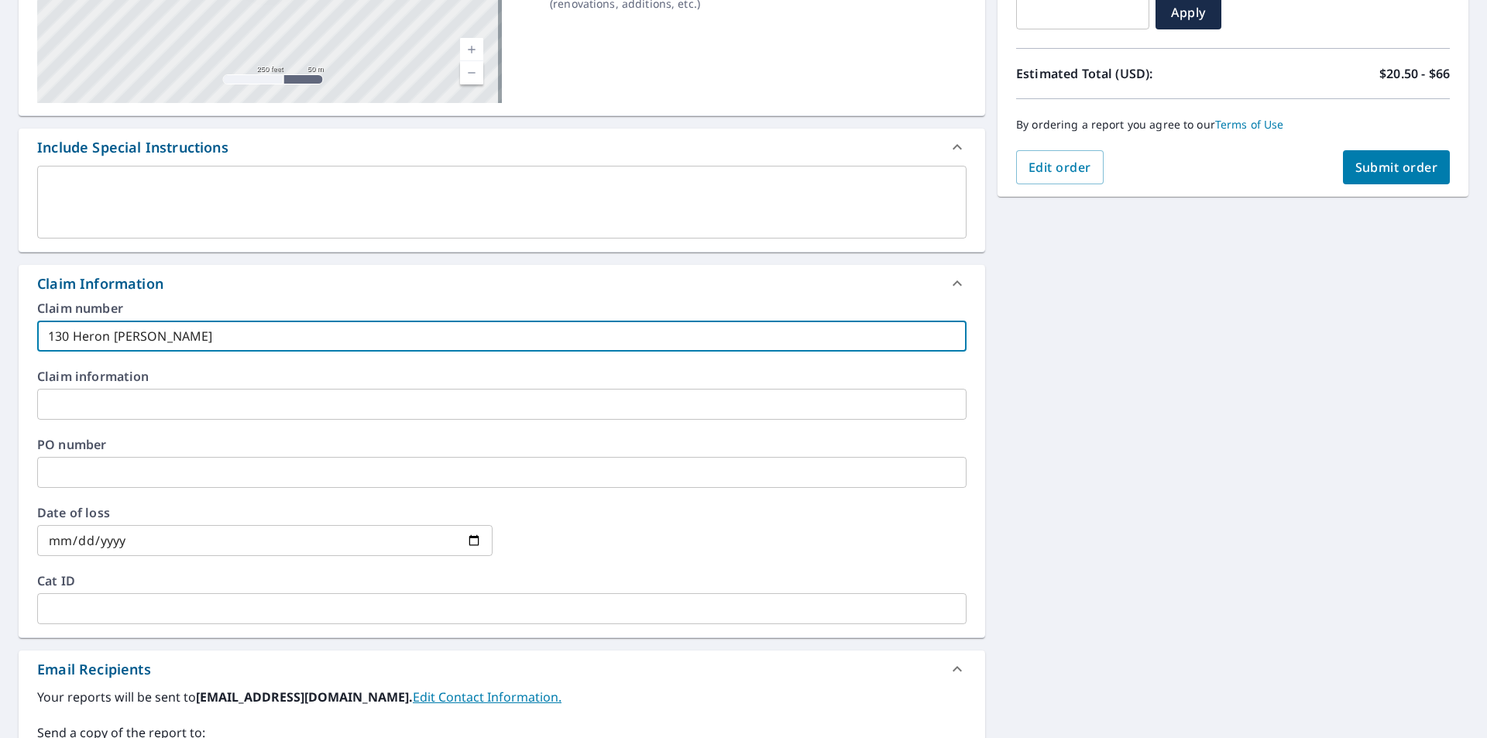
scroll to position [232, 0]
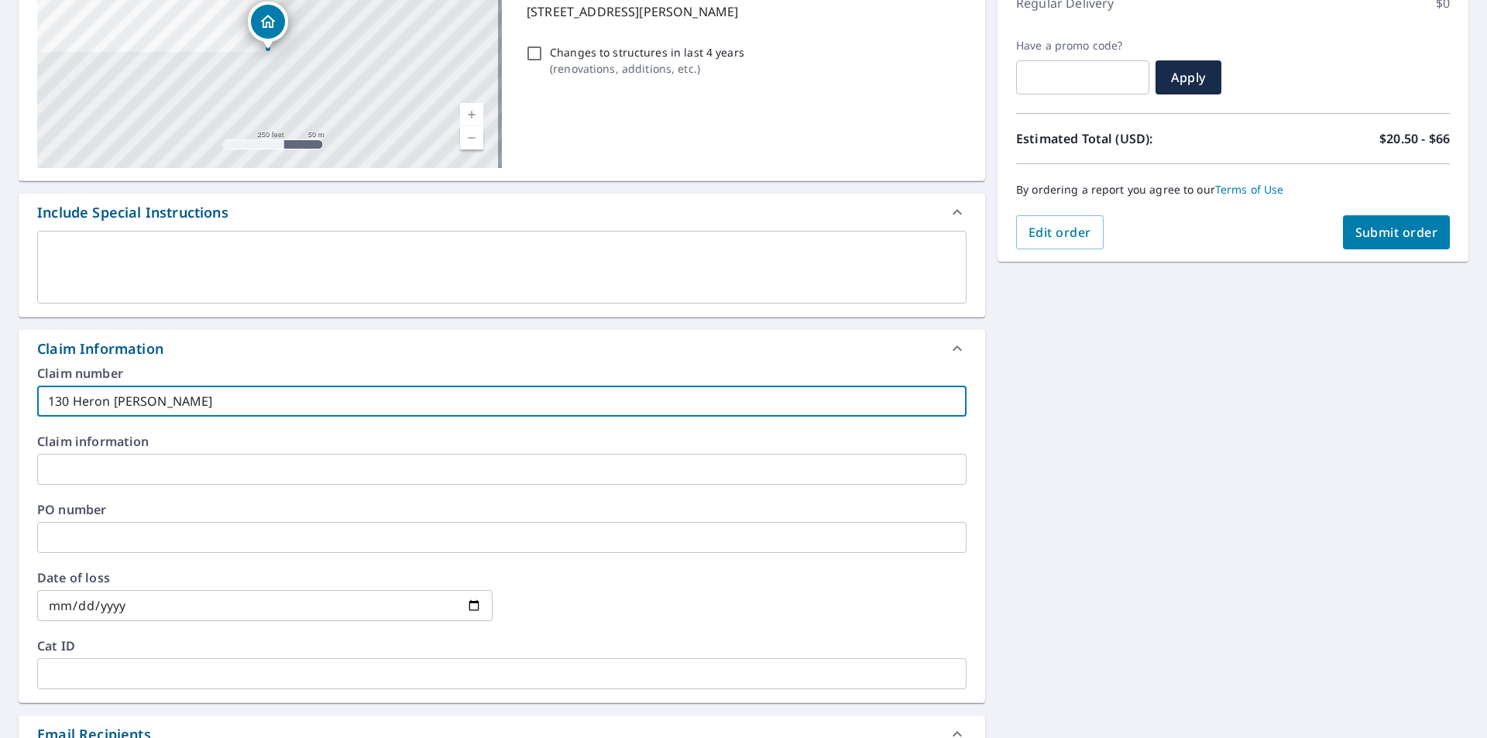
type input "130 Heron Marsh-Cicco"
click at [1367, 238] on span "Submit order" at bounding box center [1396, 232] width 83 height 17
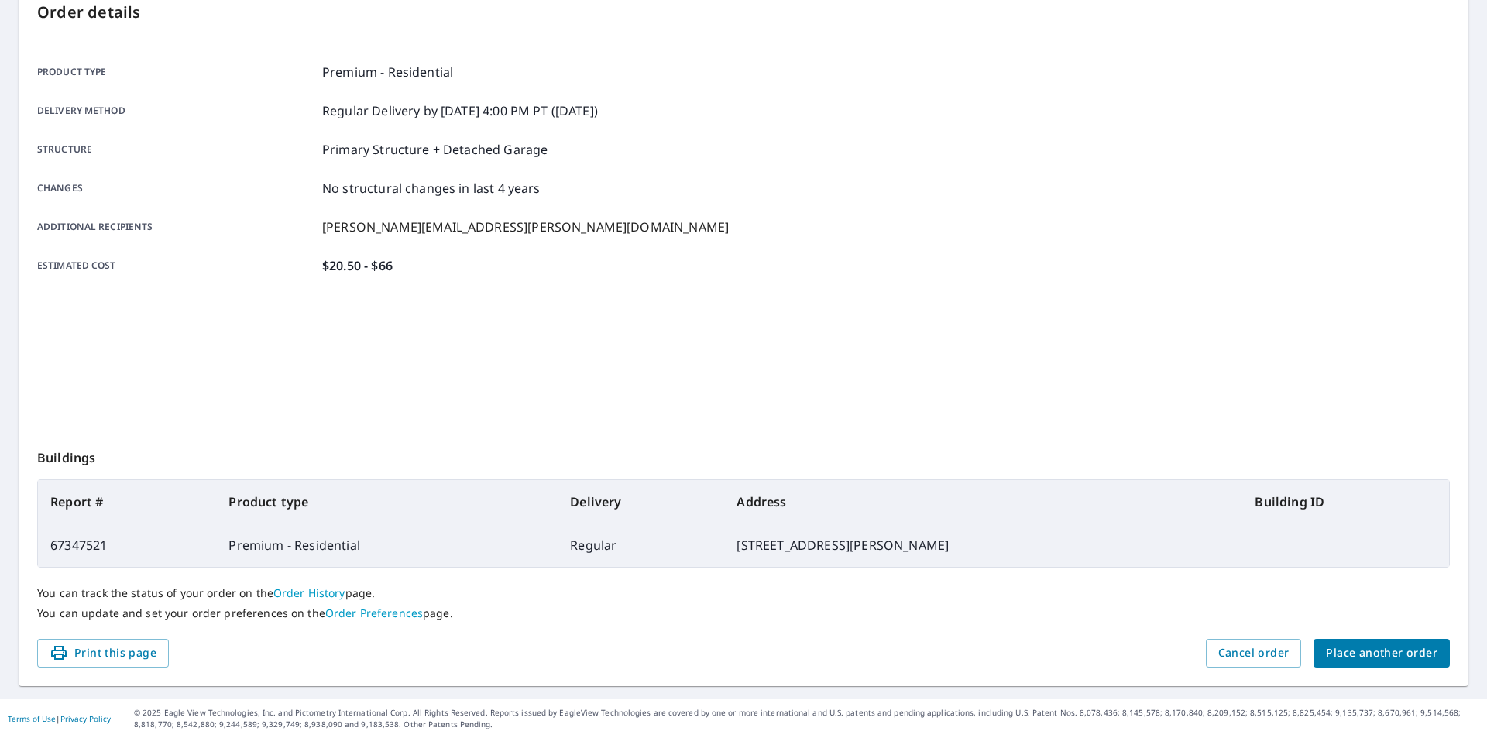
scroll to position [173, 0]
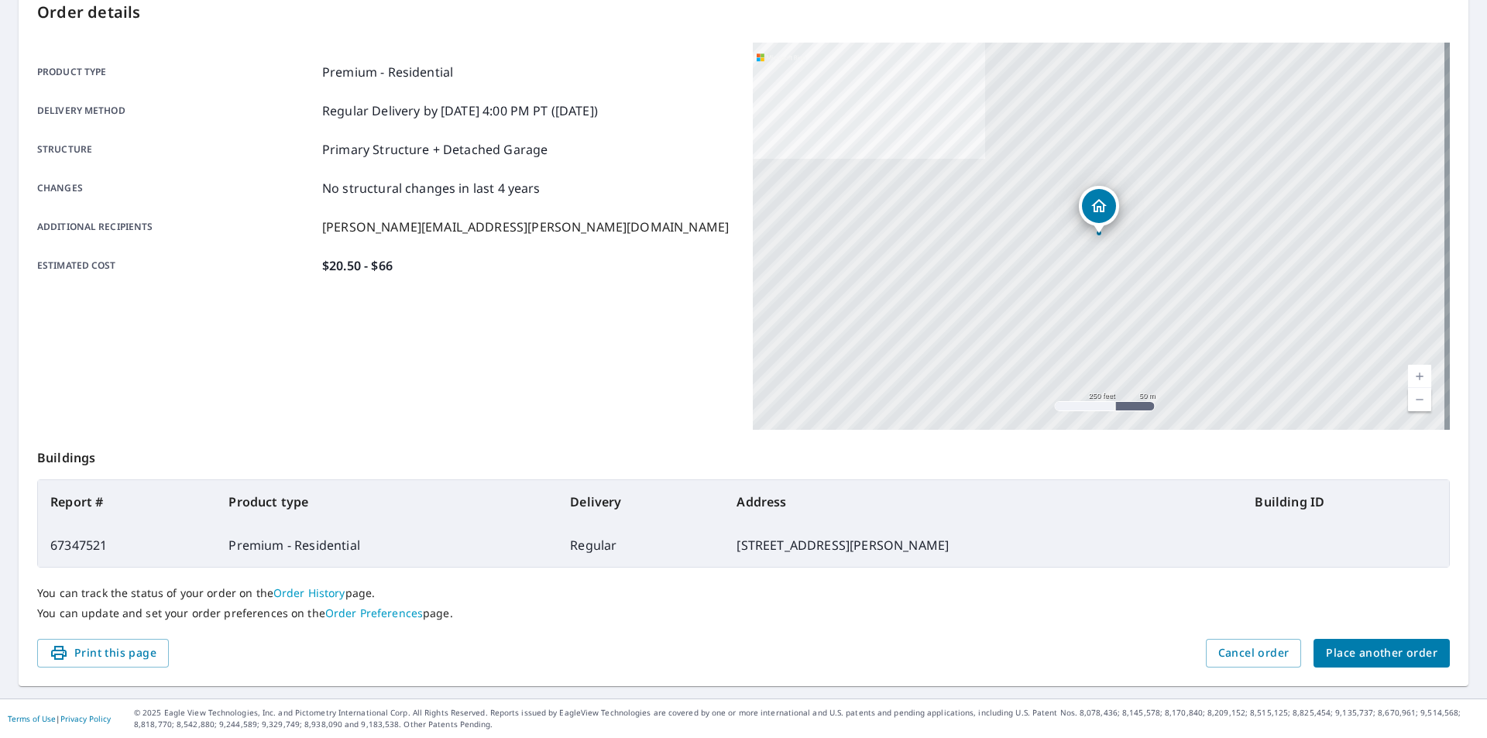
click at [1378, 654] on span "Place another order" at bounding box center [1382, 652] width 112 height 19
